Goal: Book appointment/travel/reservation

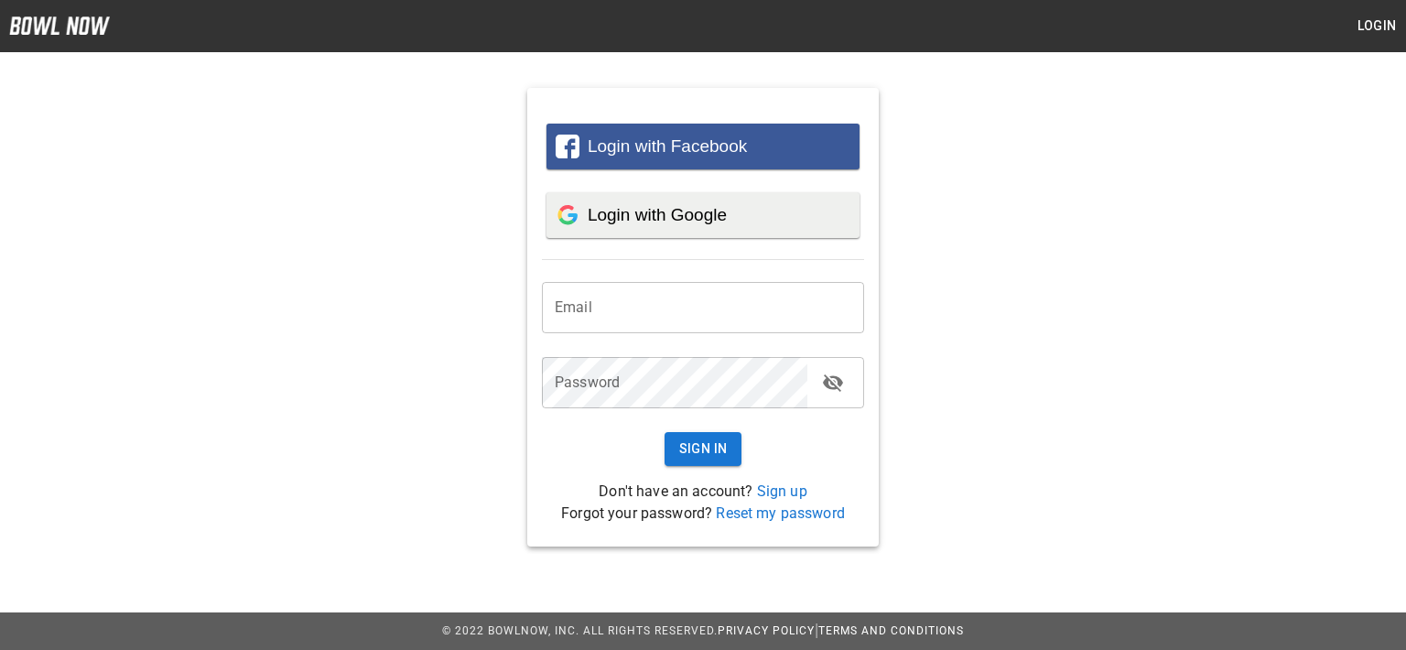
click at [626, 208] on span "Login with Google" at bounding box center [657, 214] width 139 height 19
click at [758, 209] on span "Connecting with Google..." at bounding box center [688, 214] width 200 height 19
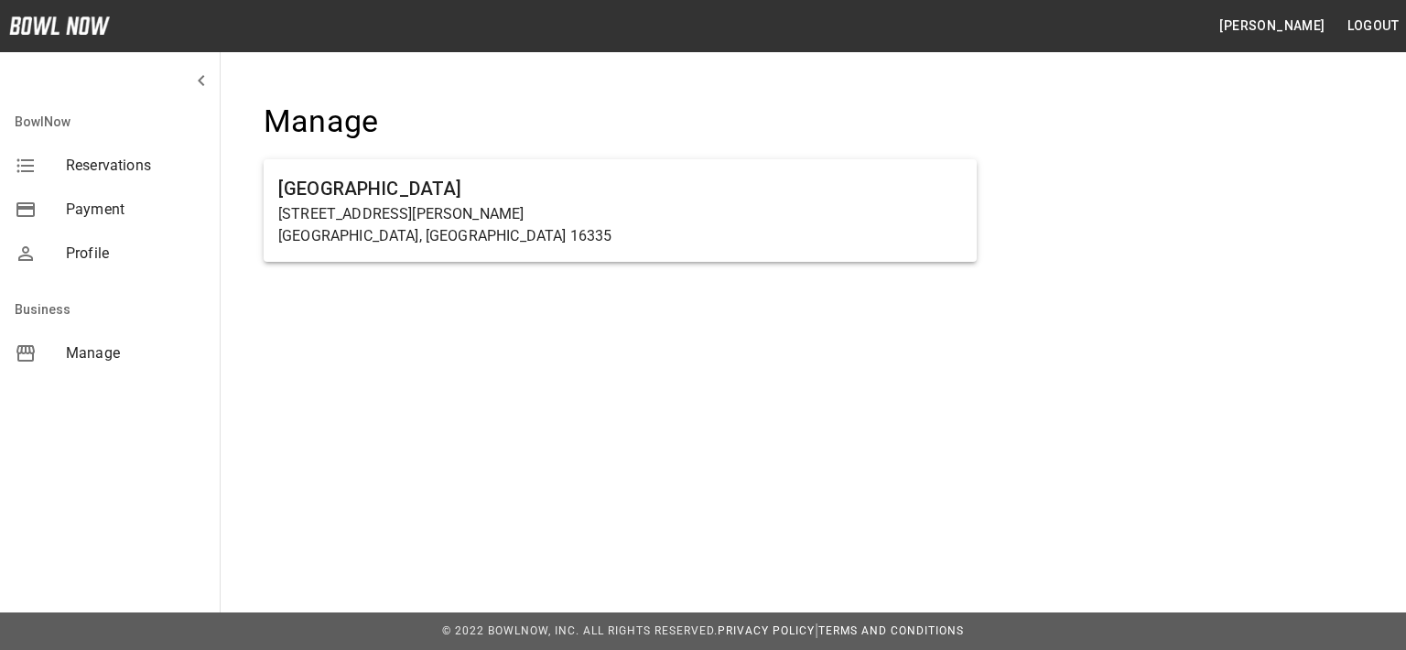
click at [405, 195] on h6 "[GEOGRAPHIC_DATA]" at bounding box center [620, 188] width 684 height 29
click at [322, 192] on h6 "[GEOGRAPHIC_DATA]" at bounding box center [620, 188] width 684 height 29
click at [305, 228] on p "[GEOGRAPHIC_DATA], [GEOGRAPHIC_DATA] 16335" at bounding box center [620, 236] width 684 height 22
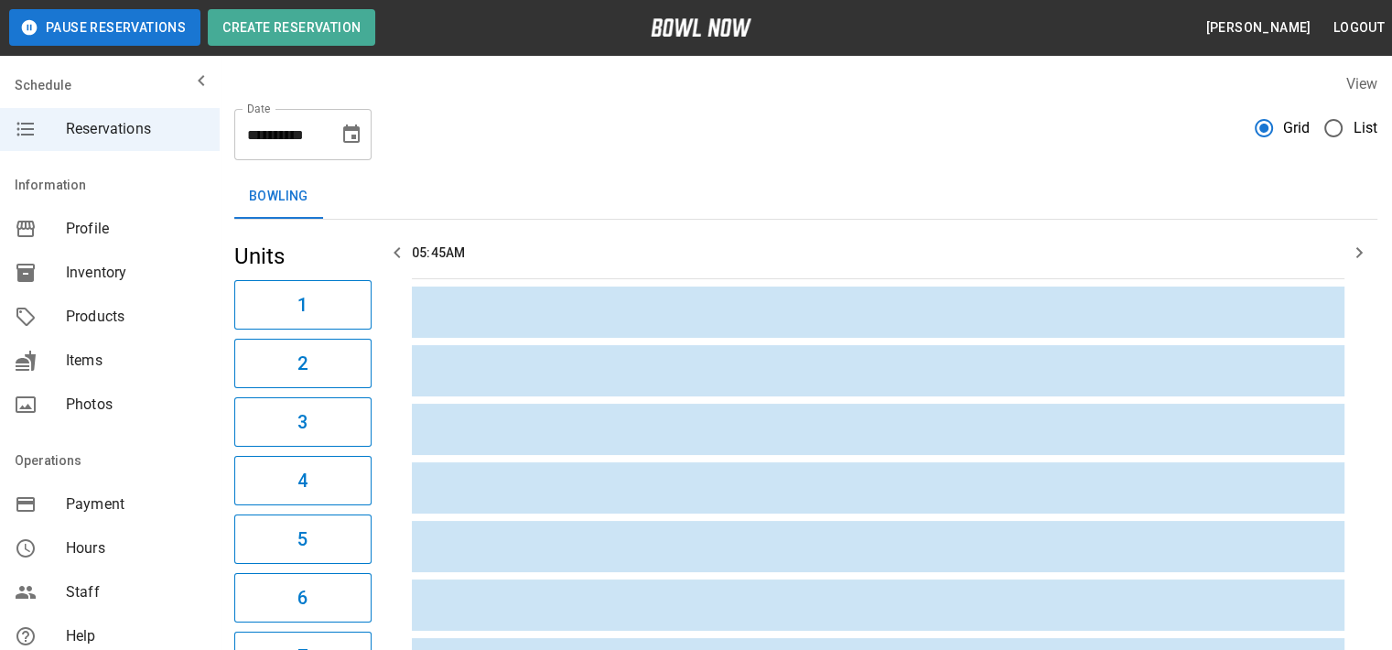
click at [1354, 126] on span "List" at bounding box center [1365, 128] width 25 height 22
